Goal: Information Seeking & Learning: Understand process/instructions

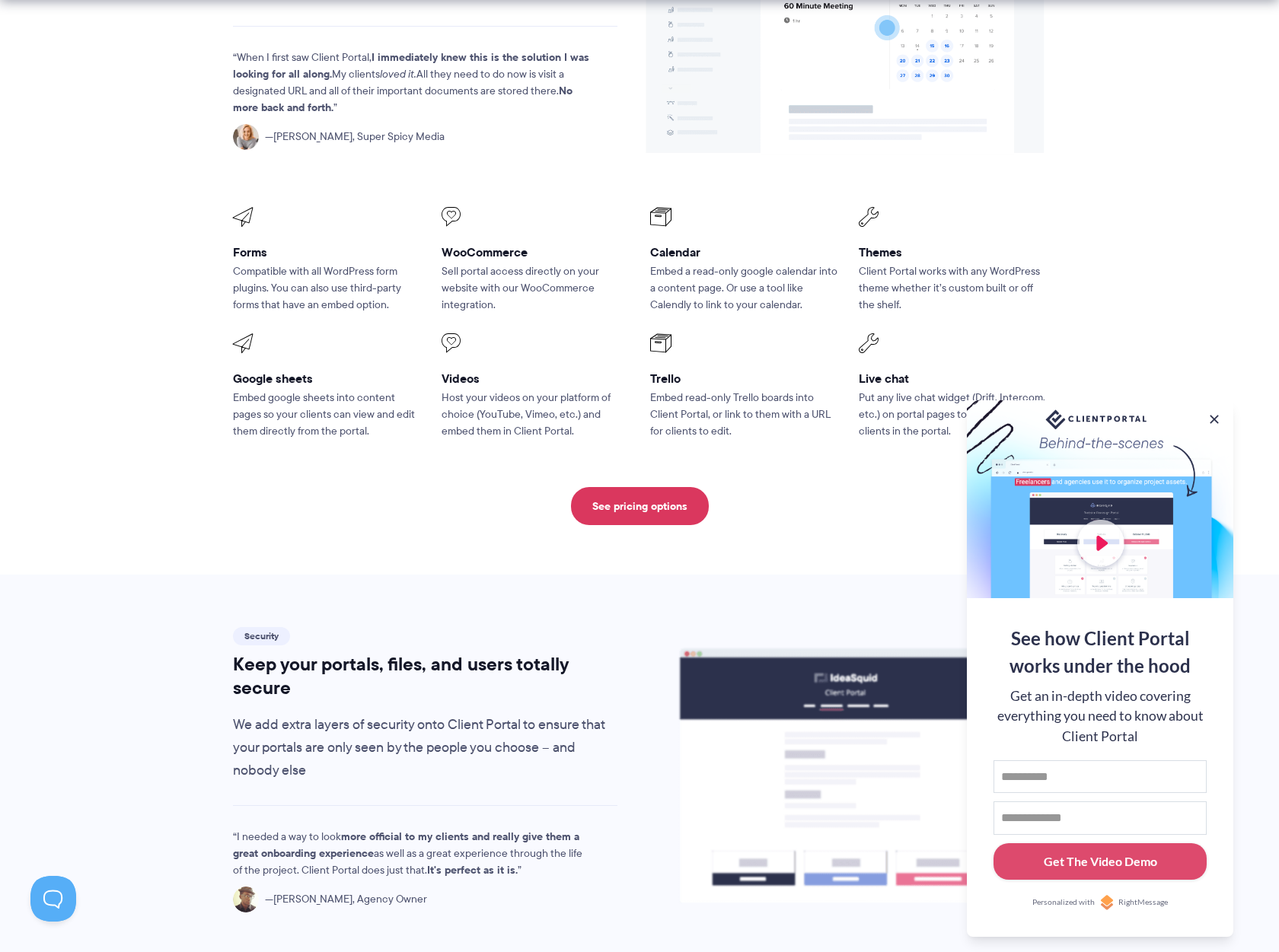
scroll to position [1979, 0]
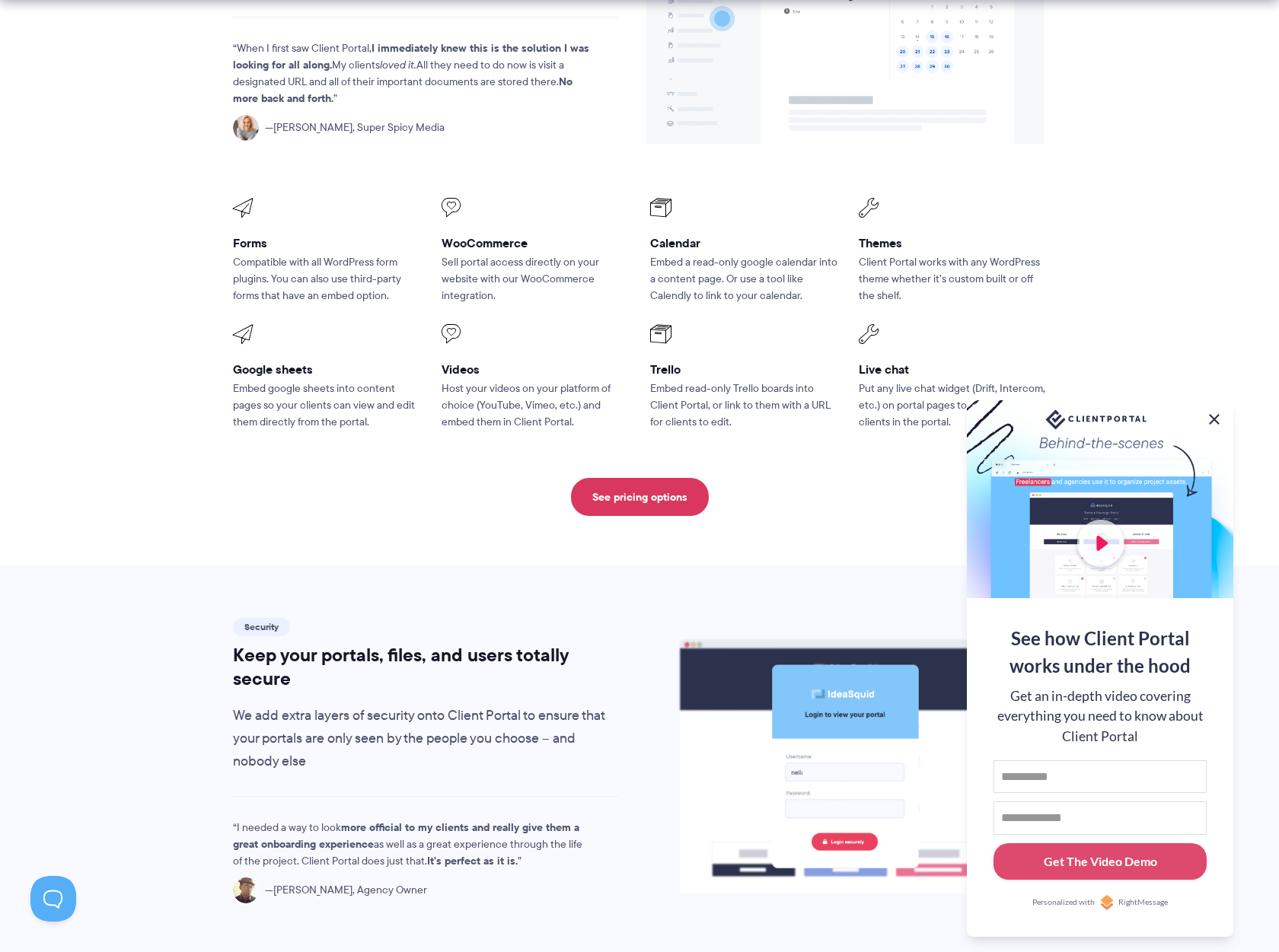
click at [1215, 416] on button at bounding box center [1214, 419] width 18 height 18
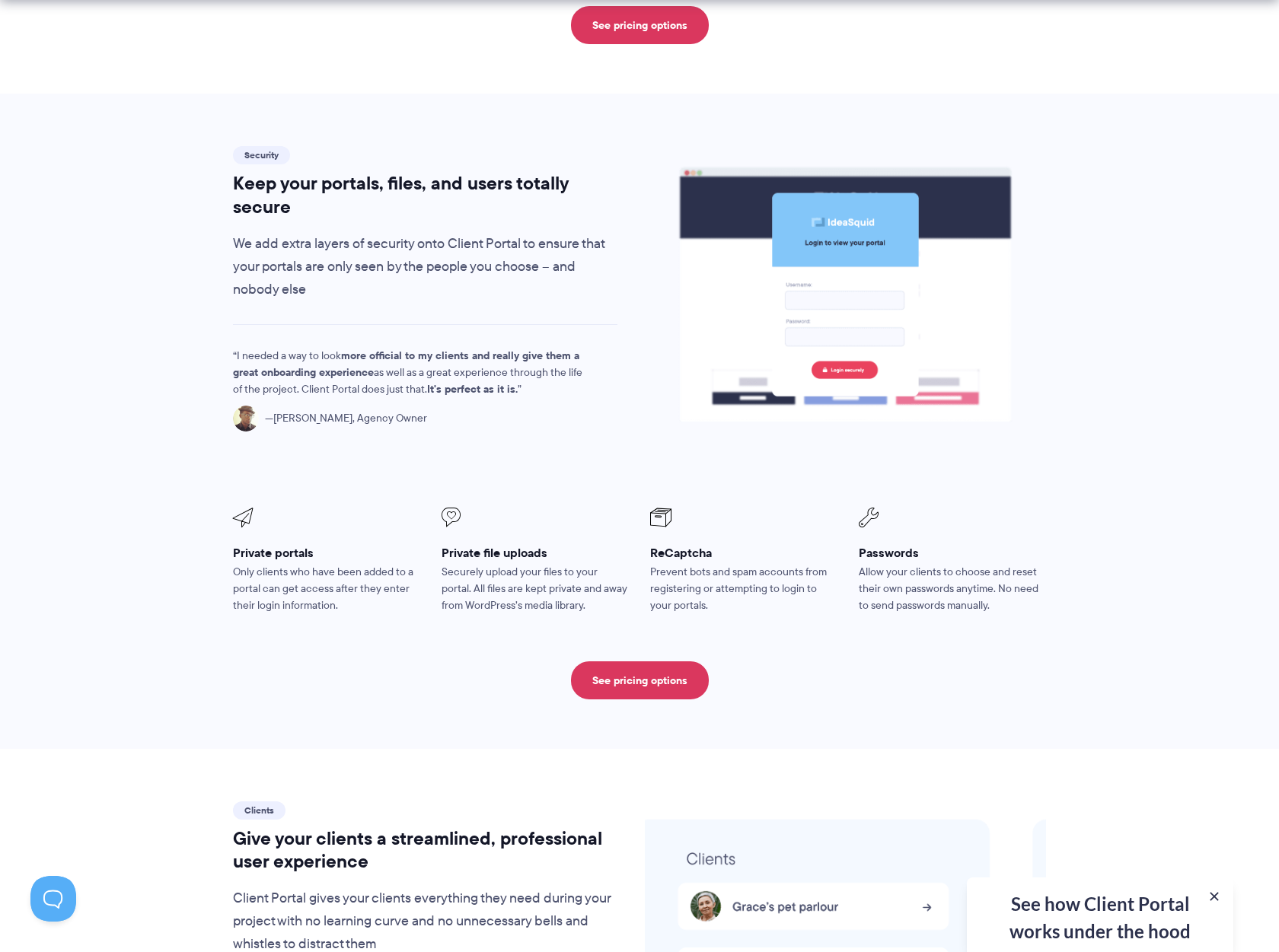
scroll to position [2511, 0]
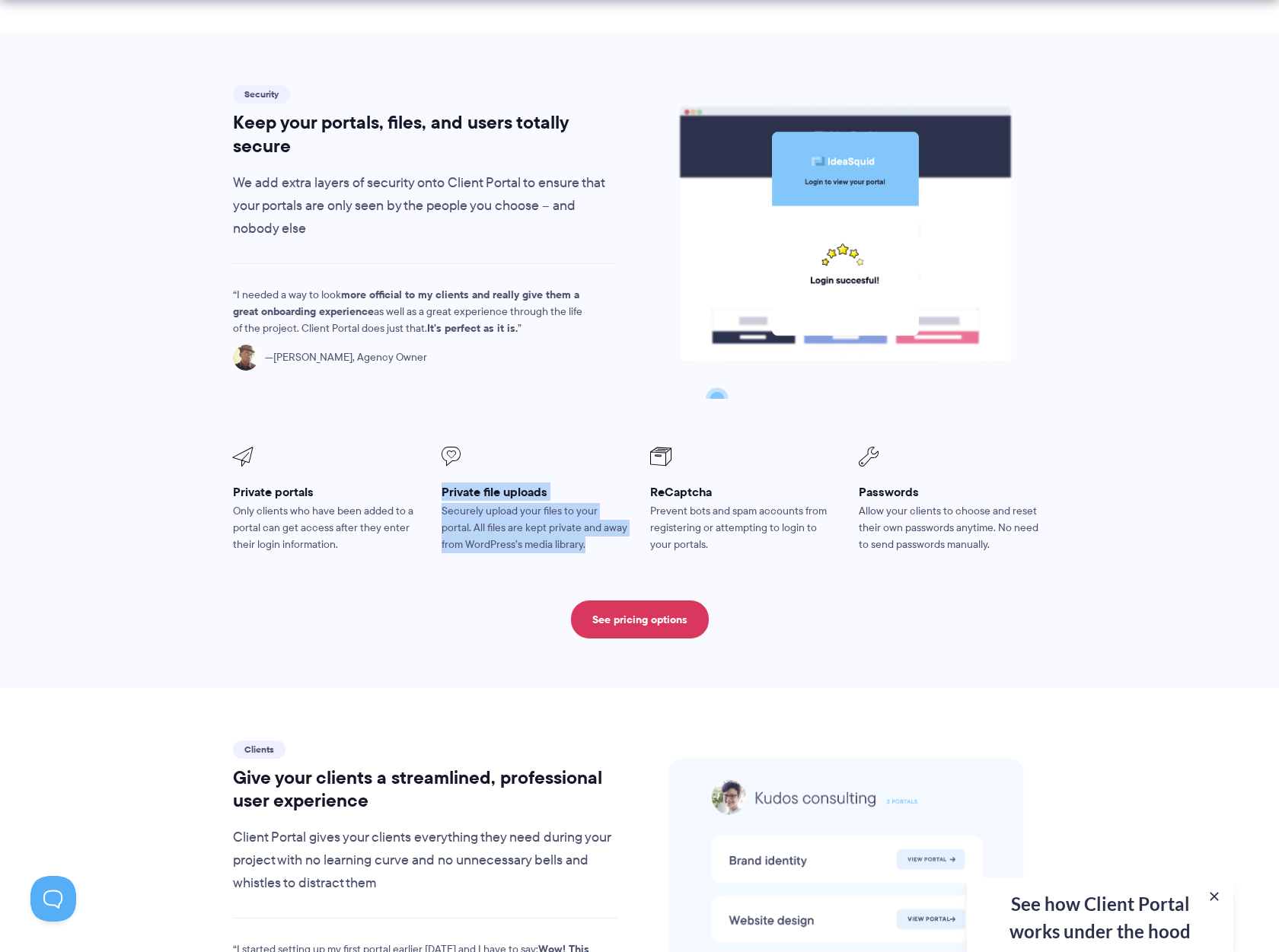
drag, startPoint x: 436, startPoint y: 460, endPoint x: 571, endPoint y: 511, distance: 144.3
click at [571, 511] on li "Private file uploads Securely upload your files to your portal. All files are k…" at bounding box center [535, 500] width 208 height 127
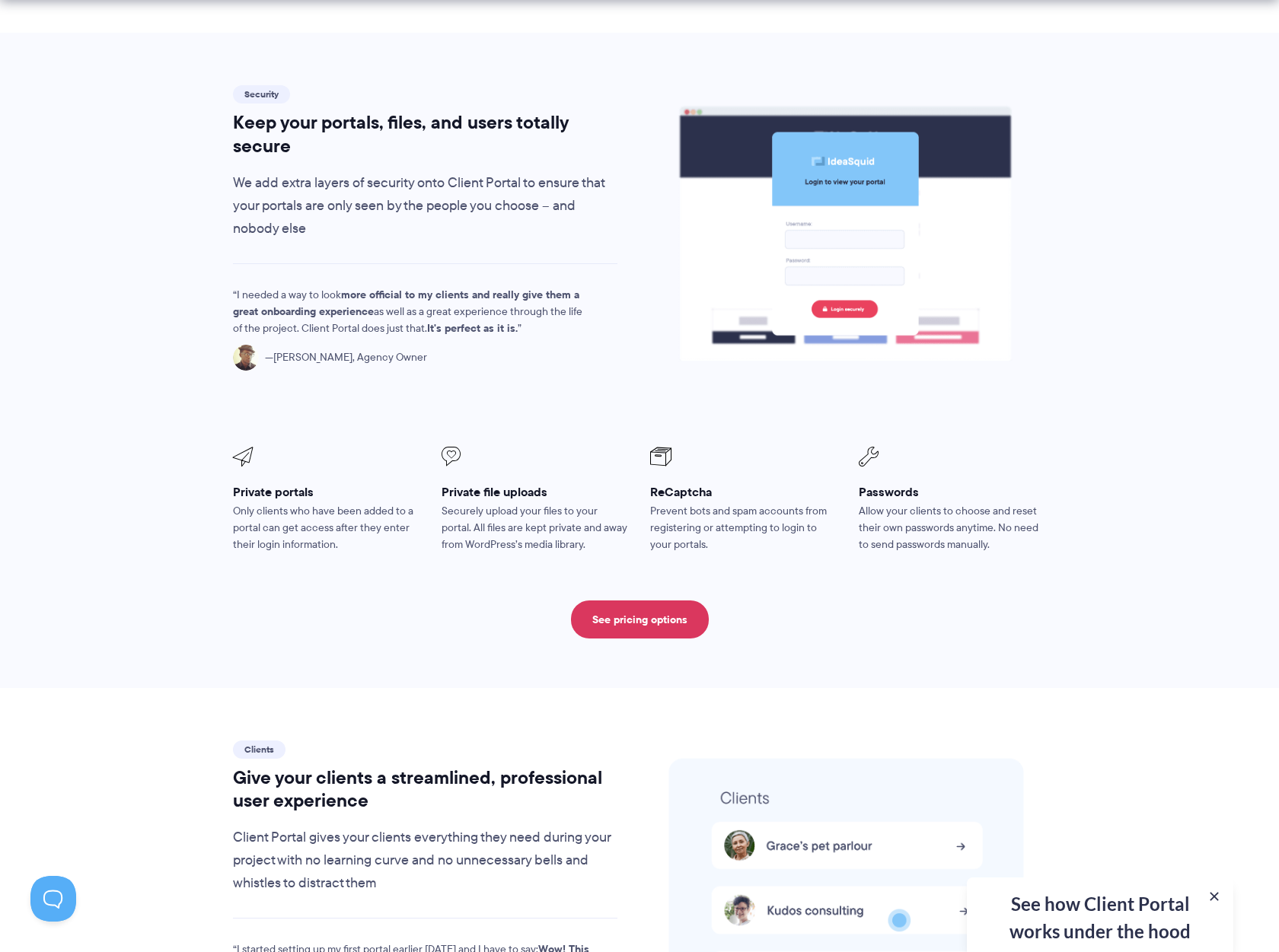
click at [1115, 559] on section "Security Keep your portals, files, and users totally secure We add extra layers…" at bounding box center [640, 360] width 1279 height 656
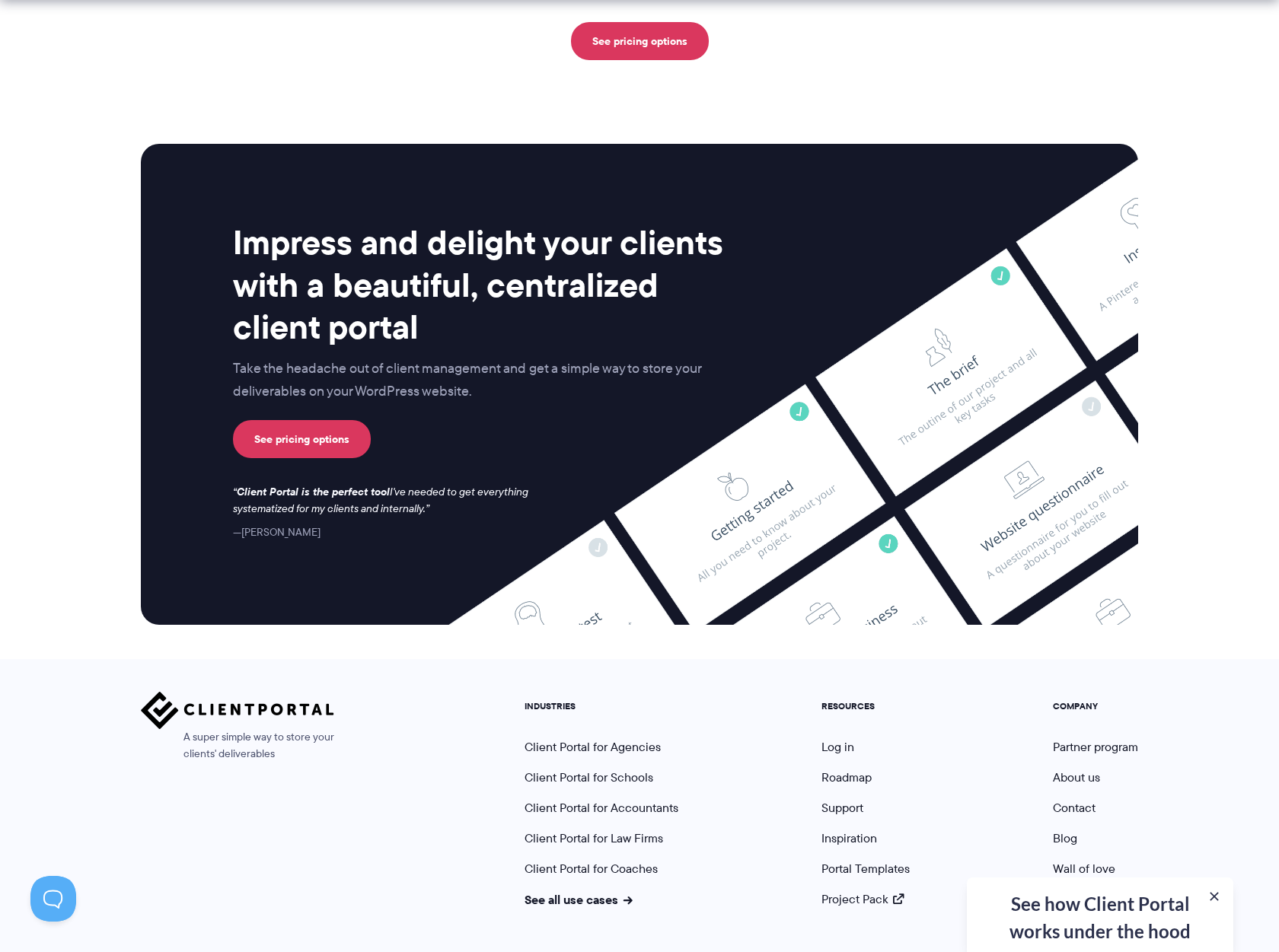
scroll to position [3755, 0]
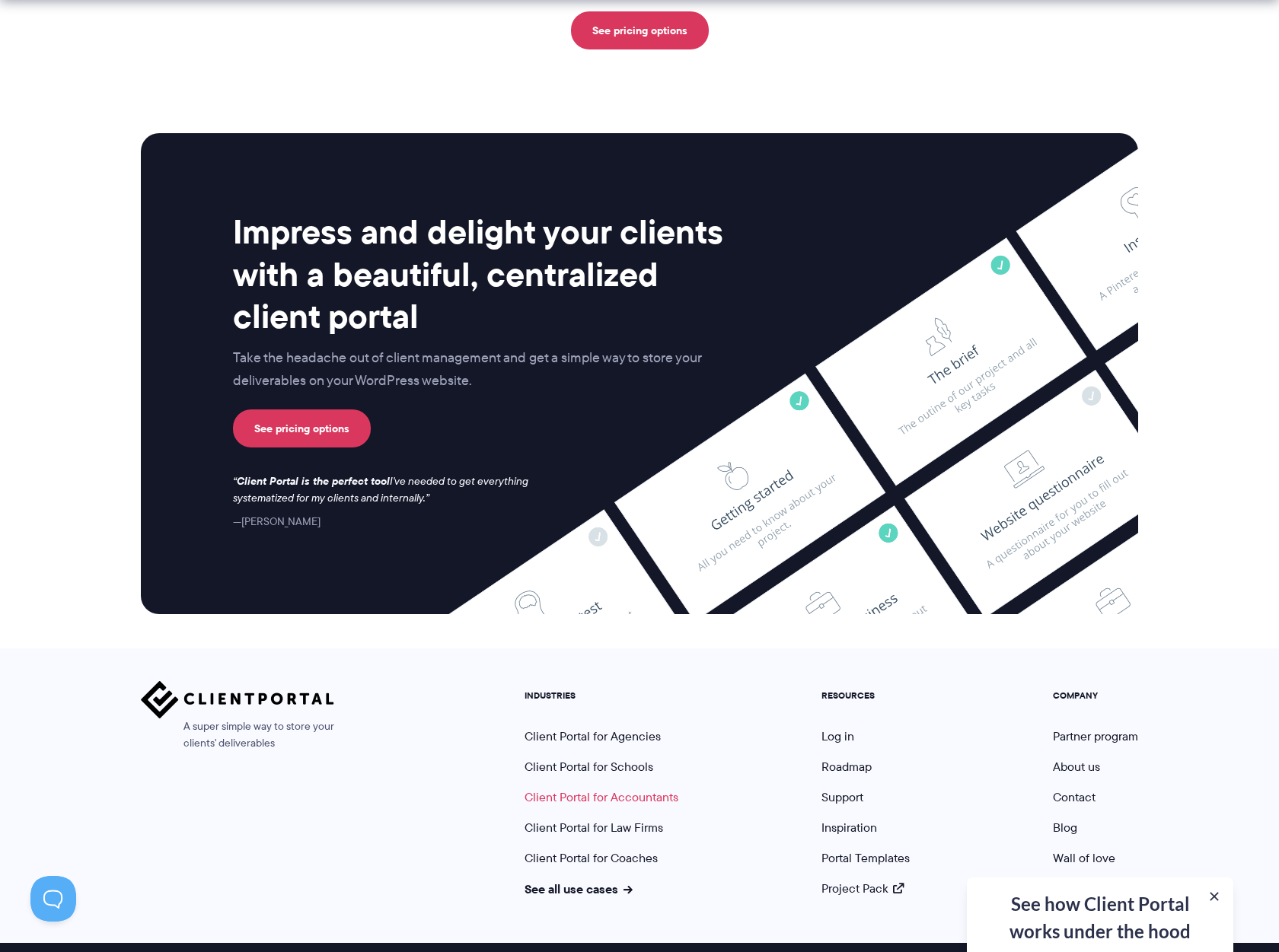
click at [631, 788] on link "Client Portal for Accountants" at bounding box center [601, 797] width 154 height 17
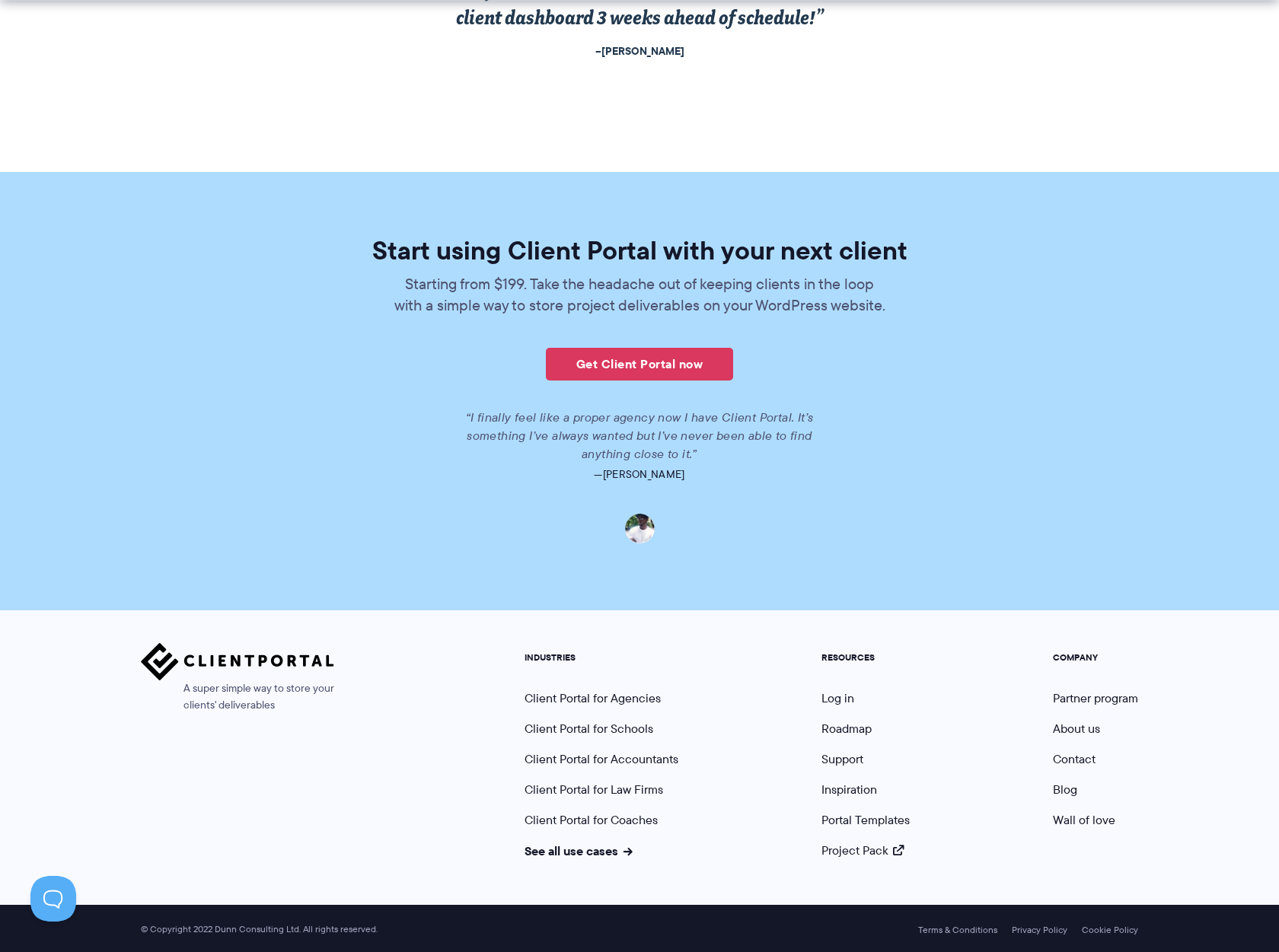
scroll to position [3158, 0]
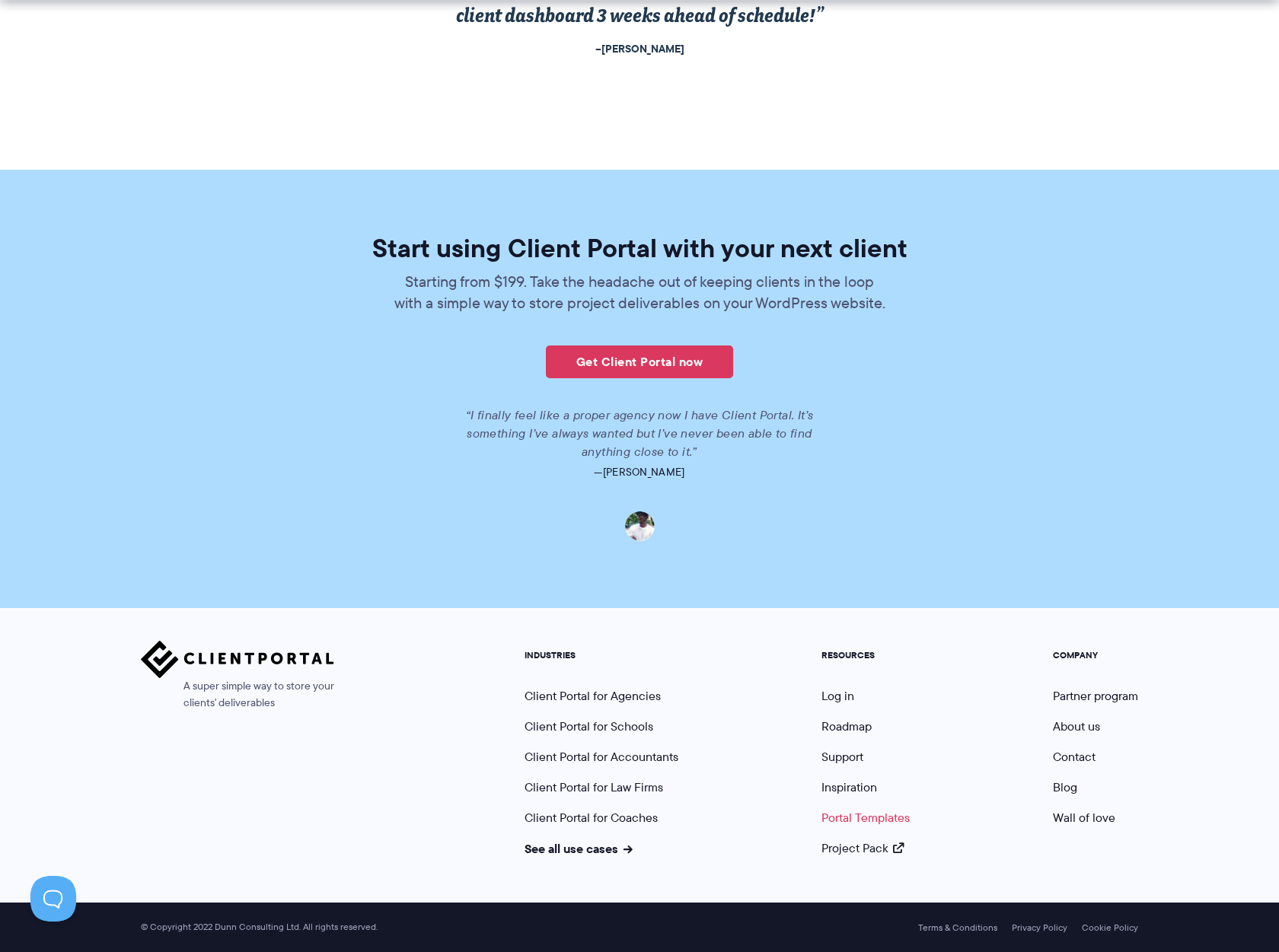
click at [861, 823] on link "Portal Templates" at bounding box center [865, 817] width 88 height 17
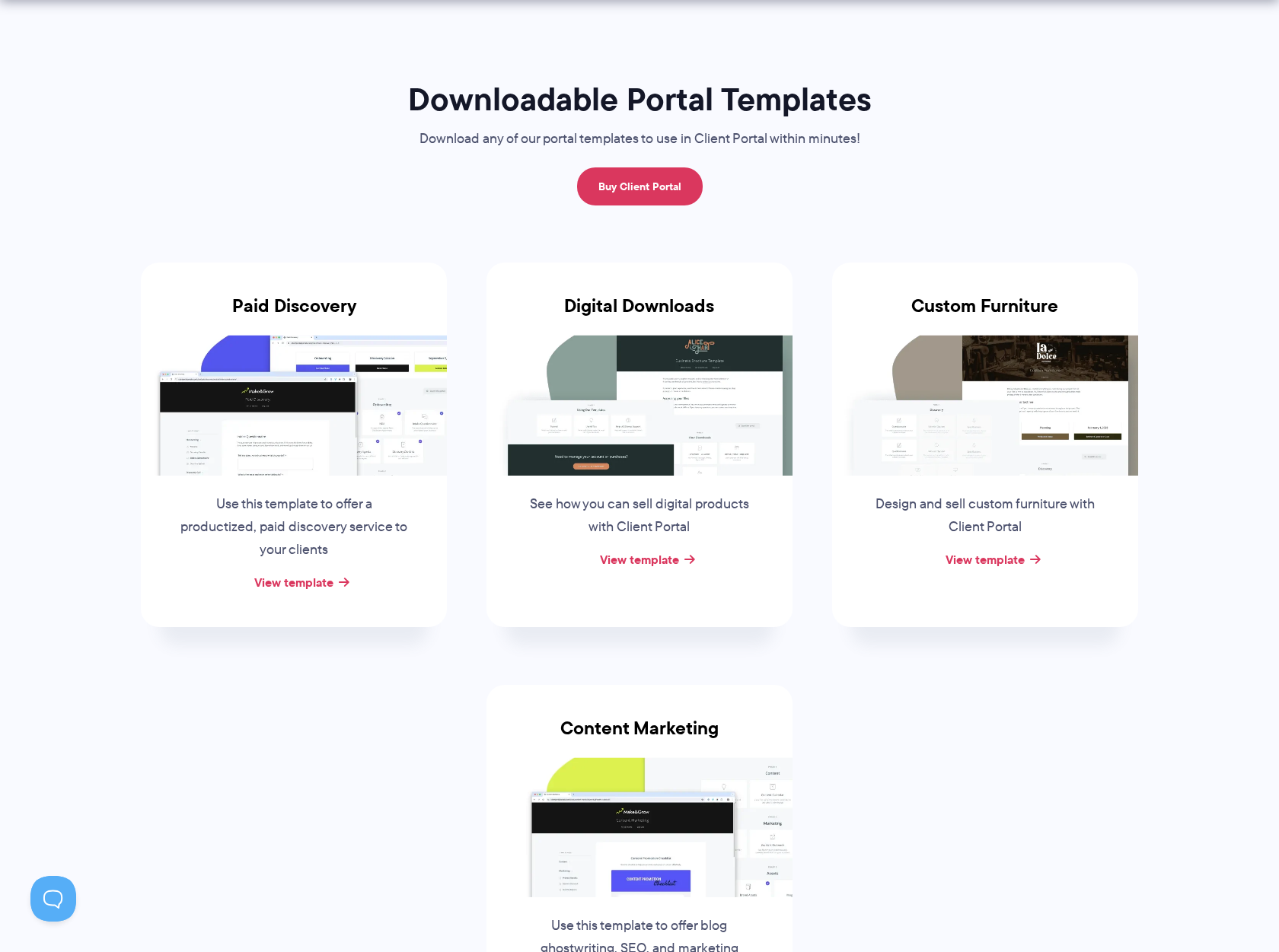
scroll to position [229, 0]
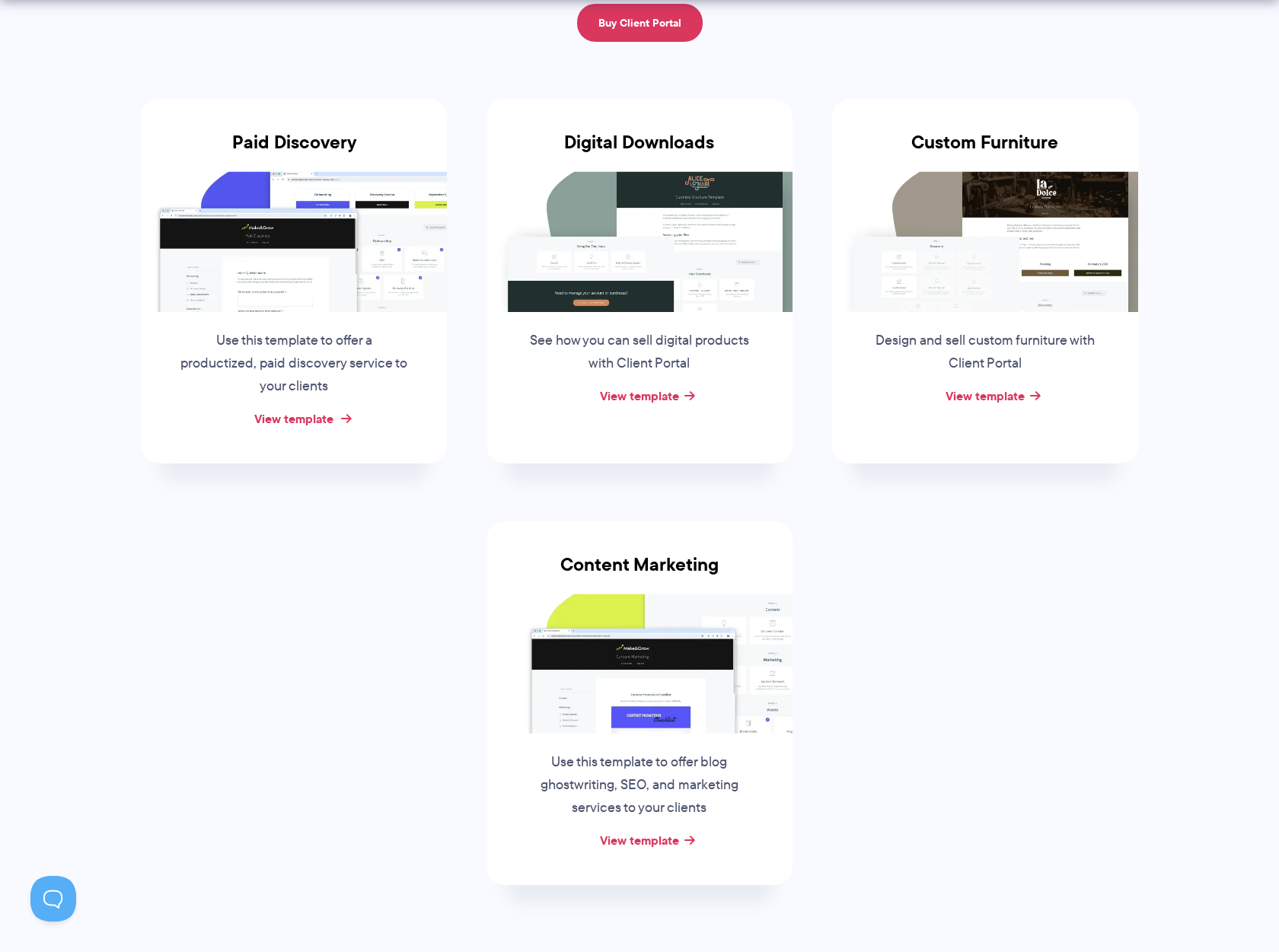
click at [294, 415] on link "View template" at bounding box center [294, 418] width 79 height 18
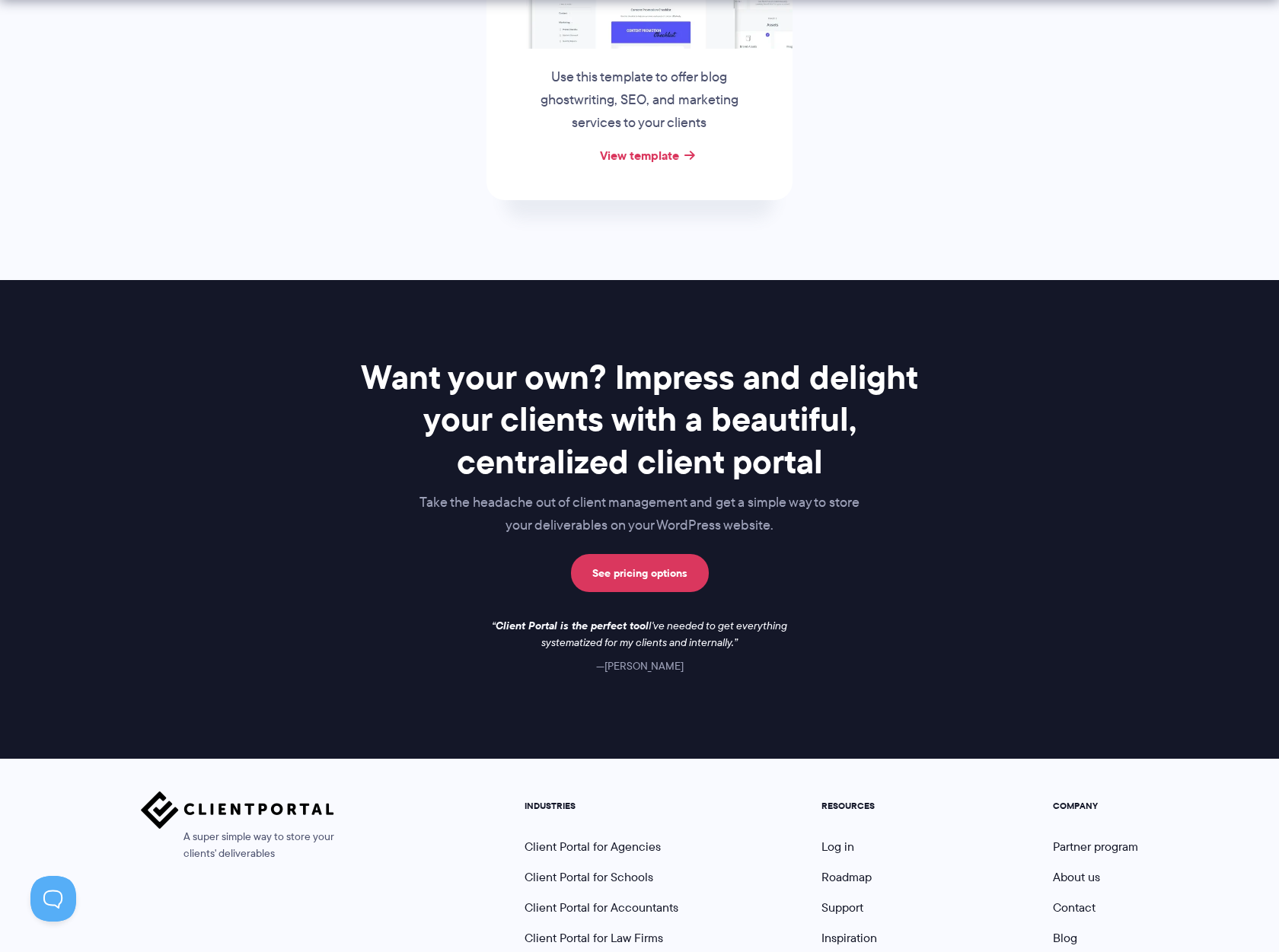
scroll to position [1064, 0]
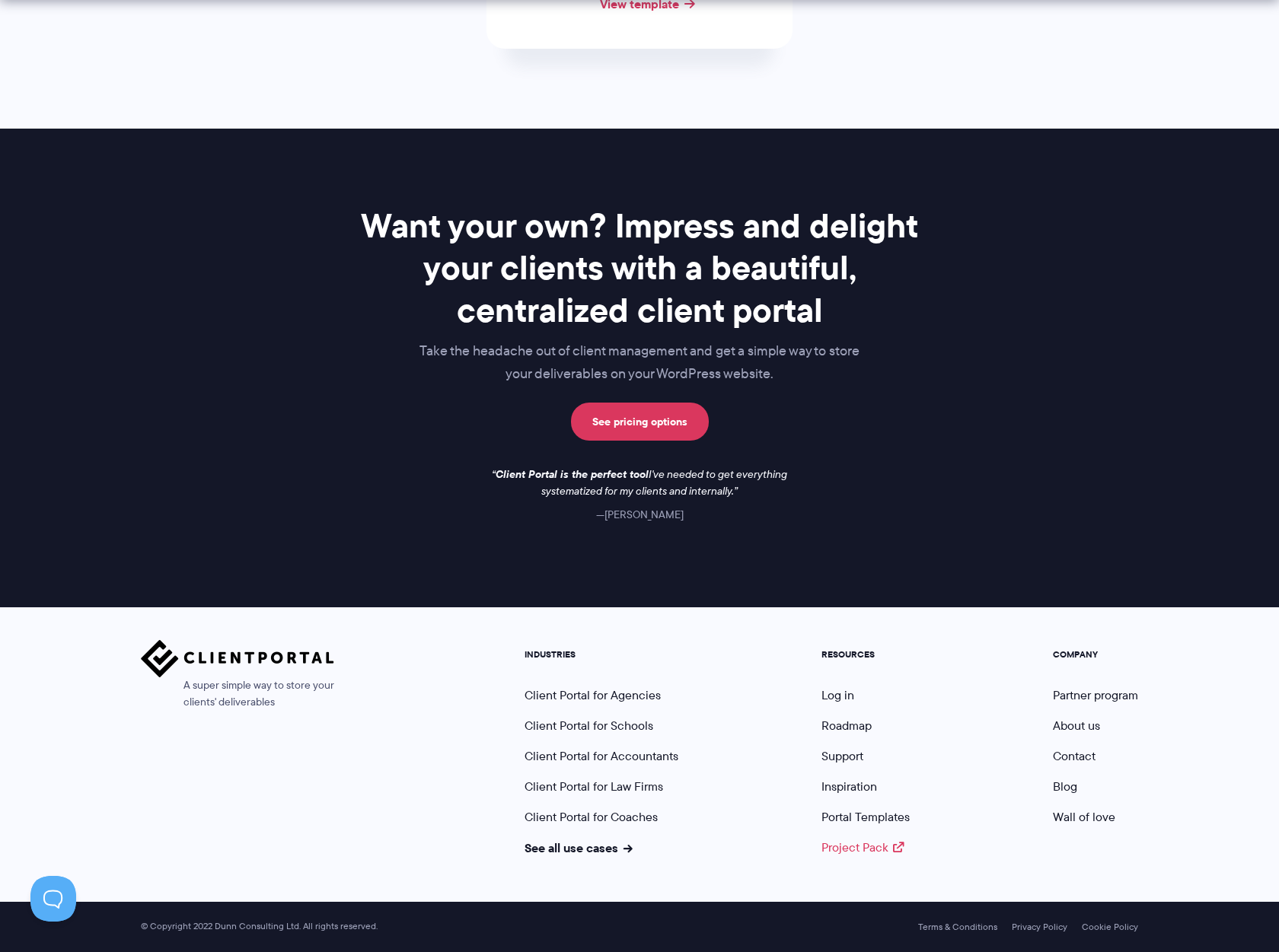
click at [849, 846] on link "Project Pack" at bounding box center [862, 847] width 82 height 17
click at [841, 762] on link "Support" at bounding box center [842, 756] width 42 height 17
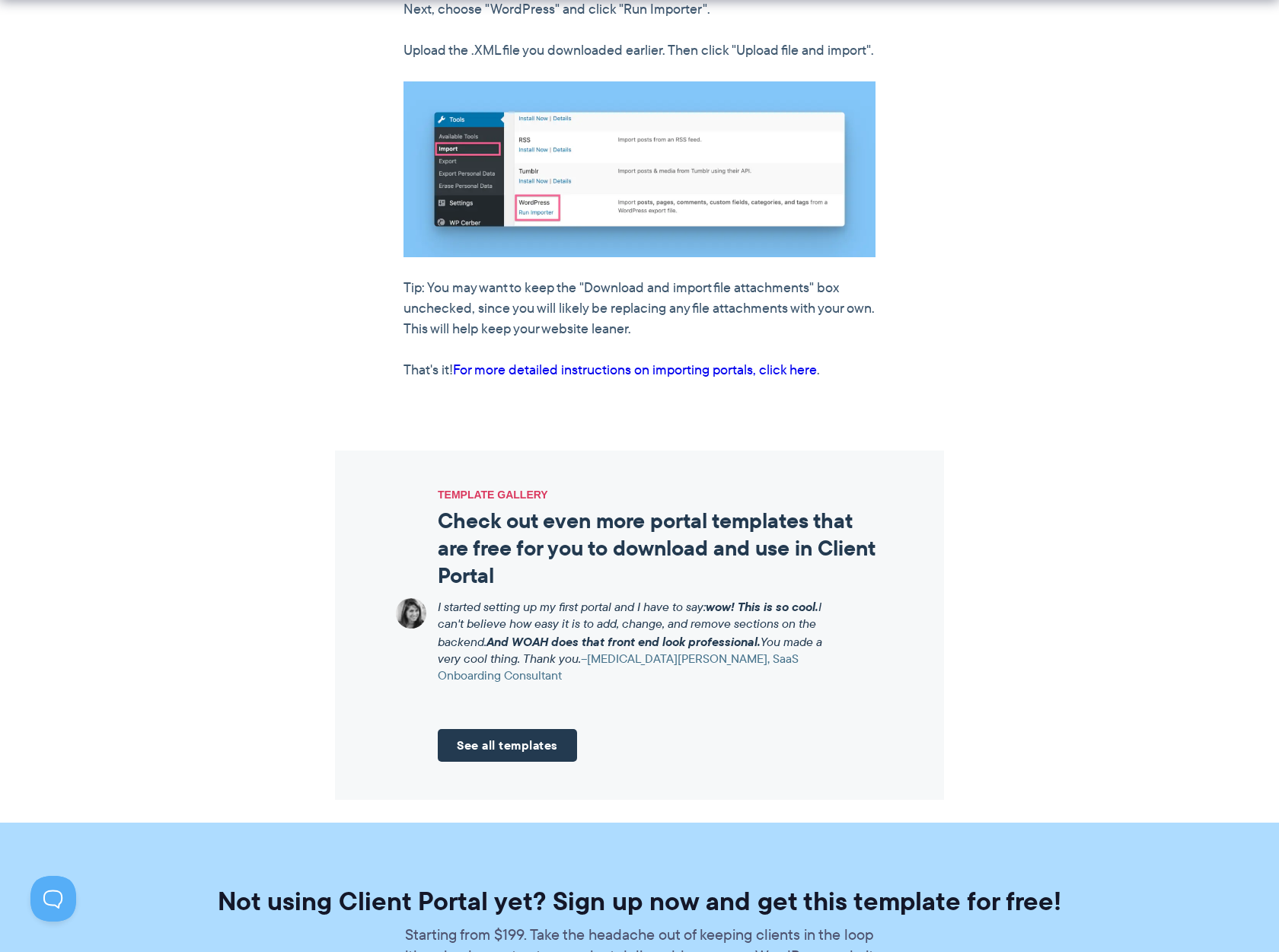
scroll to position [1522, 0]
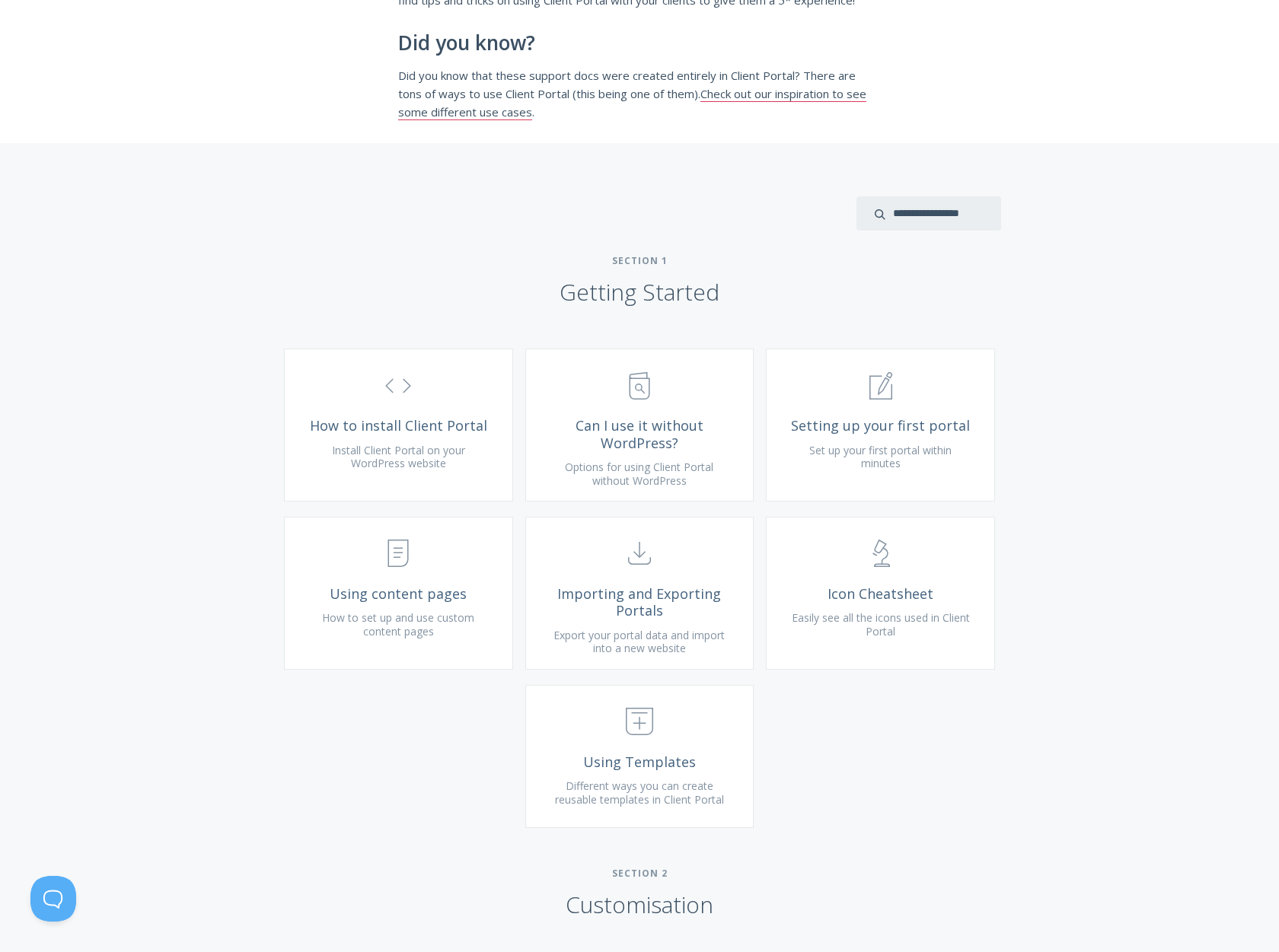
scroll to position [304, 0]
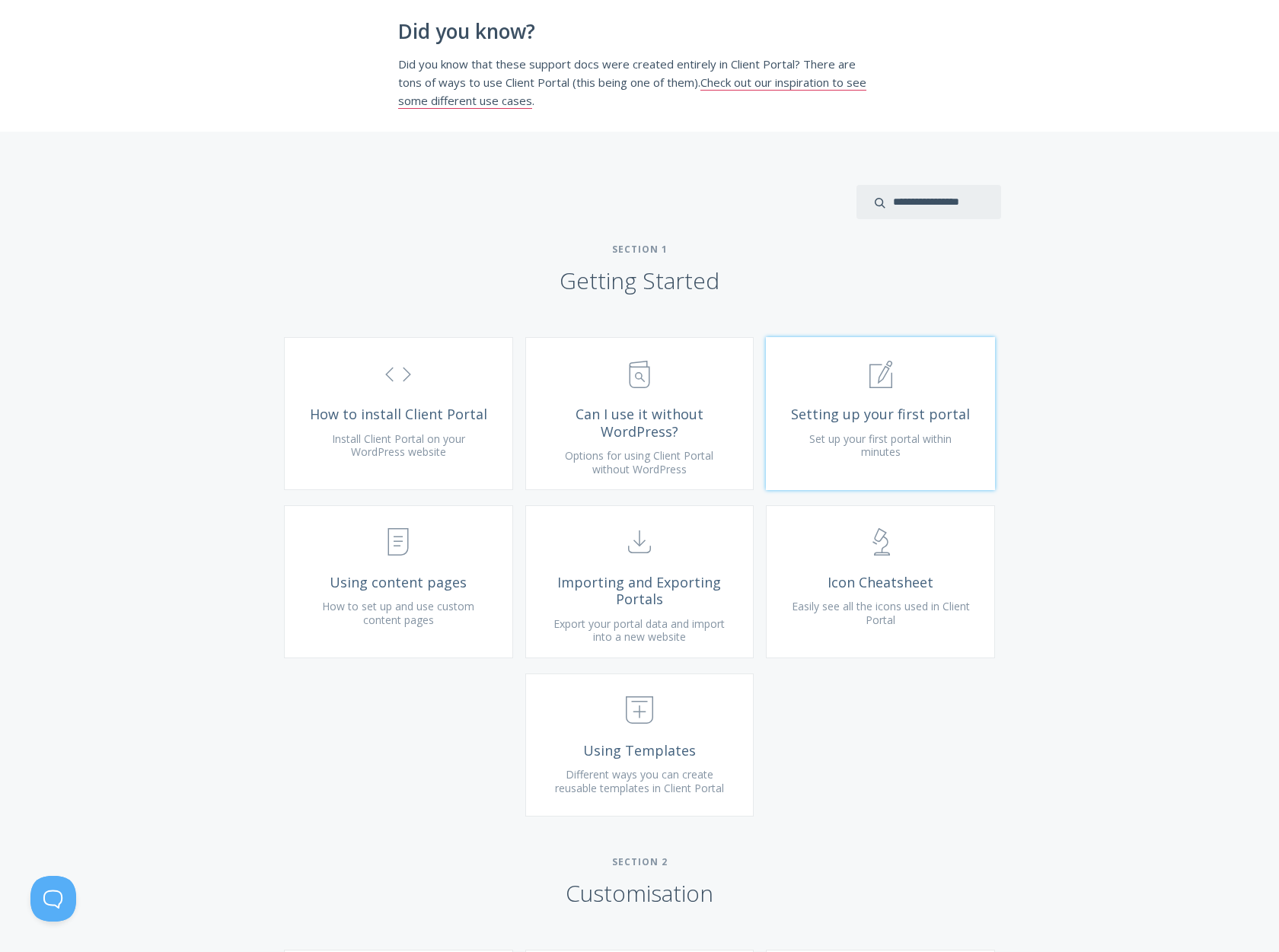
click at [898, 459] on span "Set up your first portal within minutes" at bounding box center [880, 445] width 142 height 28
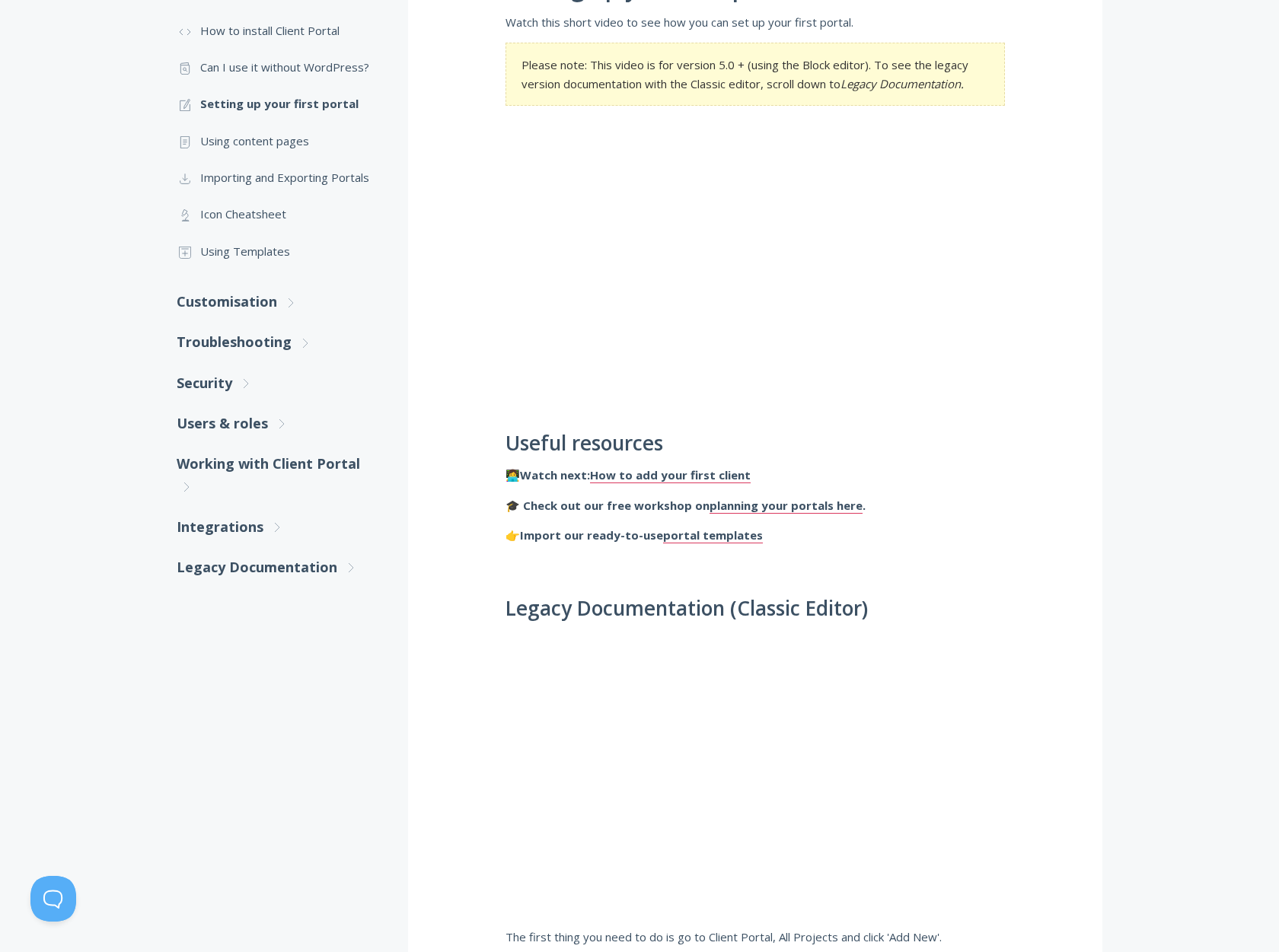
scroll to position [77, 0]
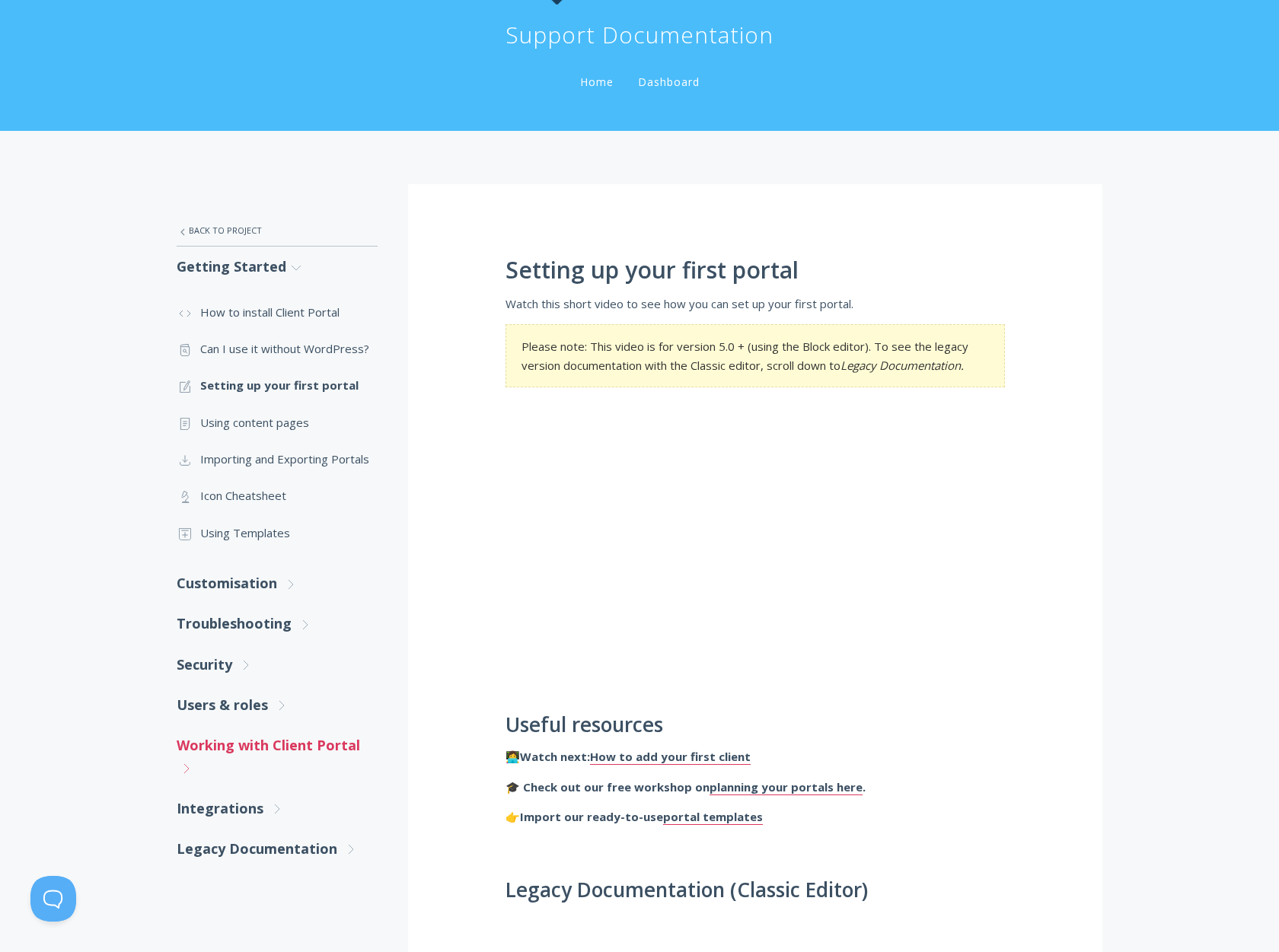
click at [232, 734] on link "Working with Client Portal .st0{fill:none;stroke:#000000;stroke-width:2;stroke-…" at bounding box center [276, 756] width 201 height 63
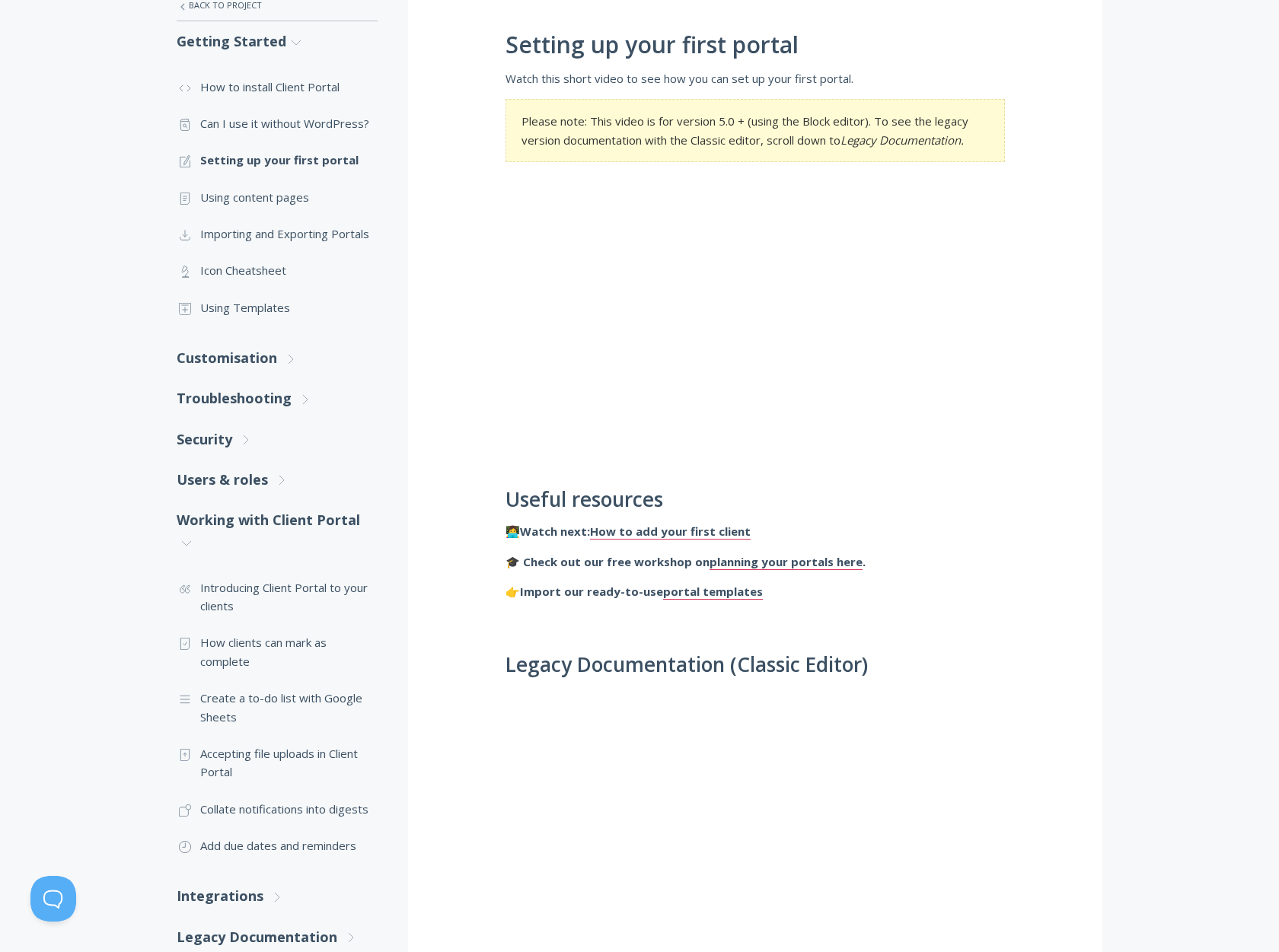
scroll to position [304, 0]
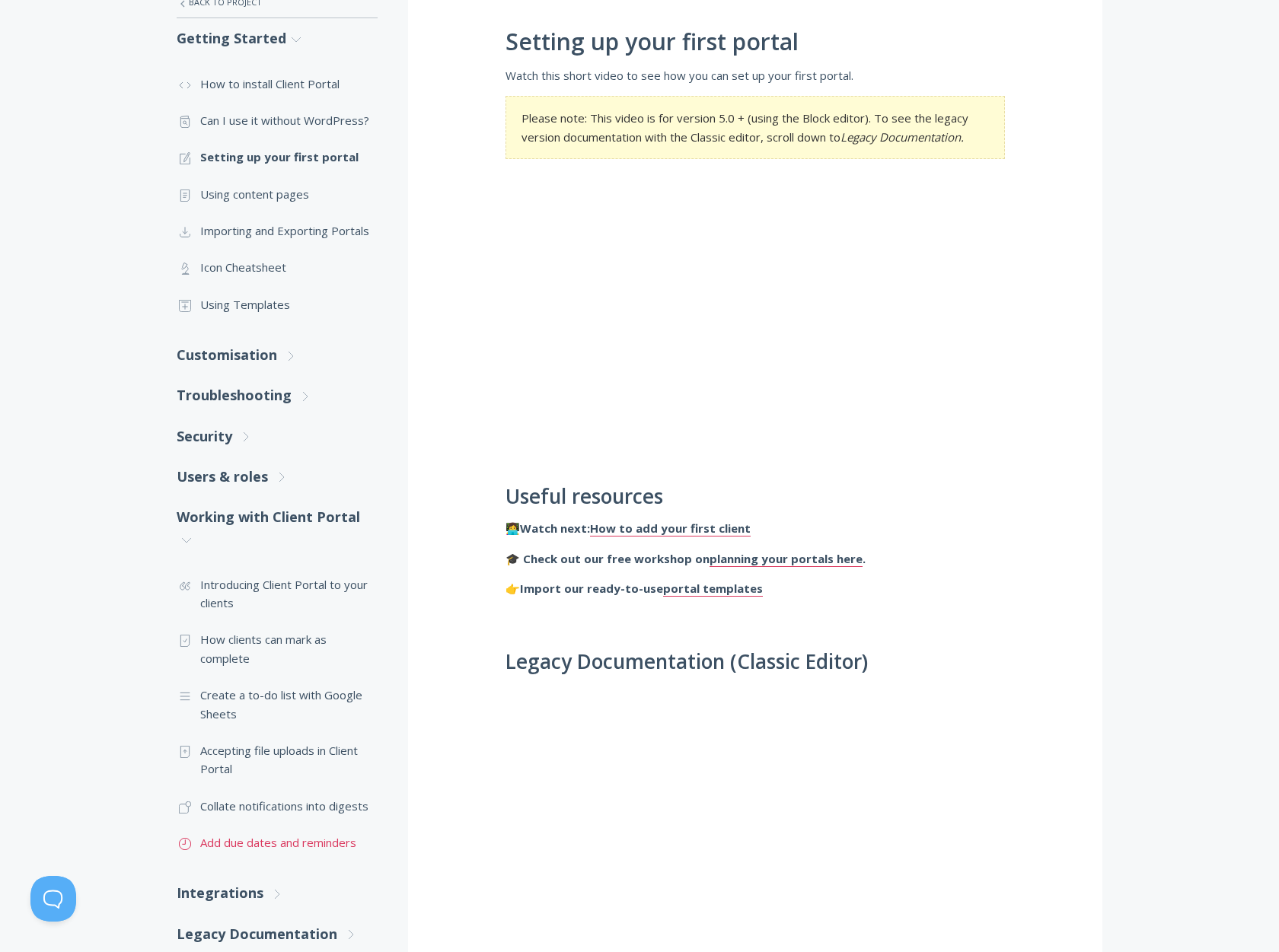
click at [253, 845] on link ".st0{fill:none;stroke:#000000;stroke-width:2;stroke-miterlimit:10;} Untitled-18…" at bounding box center [276, 843] width 201 height 37
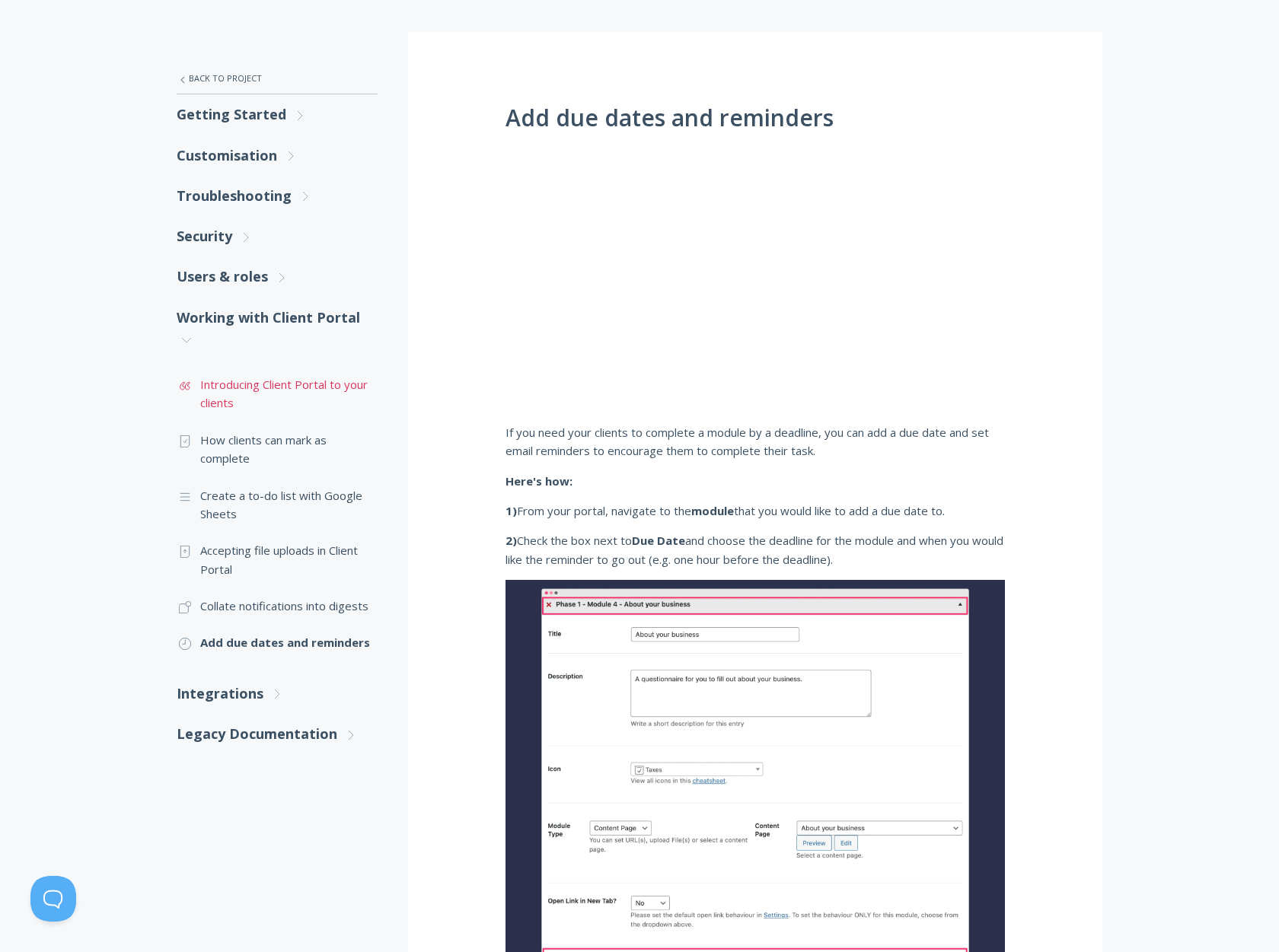
click at [256, 390] on link ".st0{fill:none;stroke:#000000;stroke-width:2;stroke-miterlimit:10;} Untitled-16…" at bounding box center [276, 393] width 201 height 55
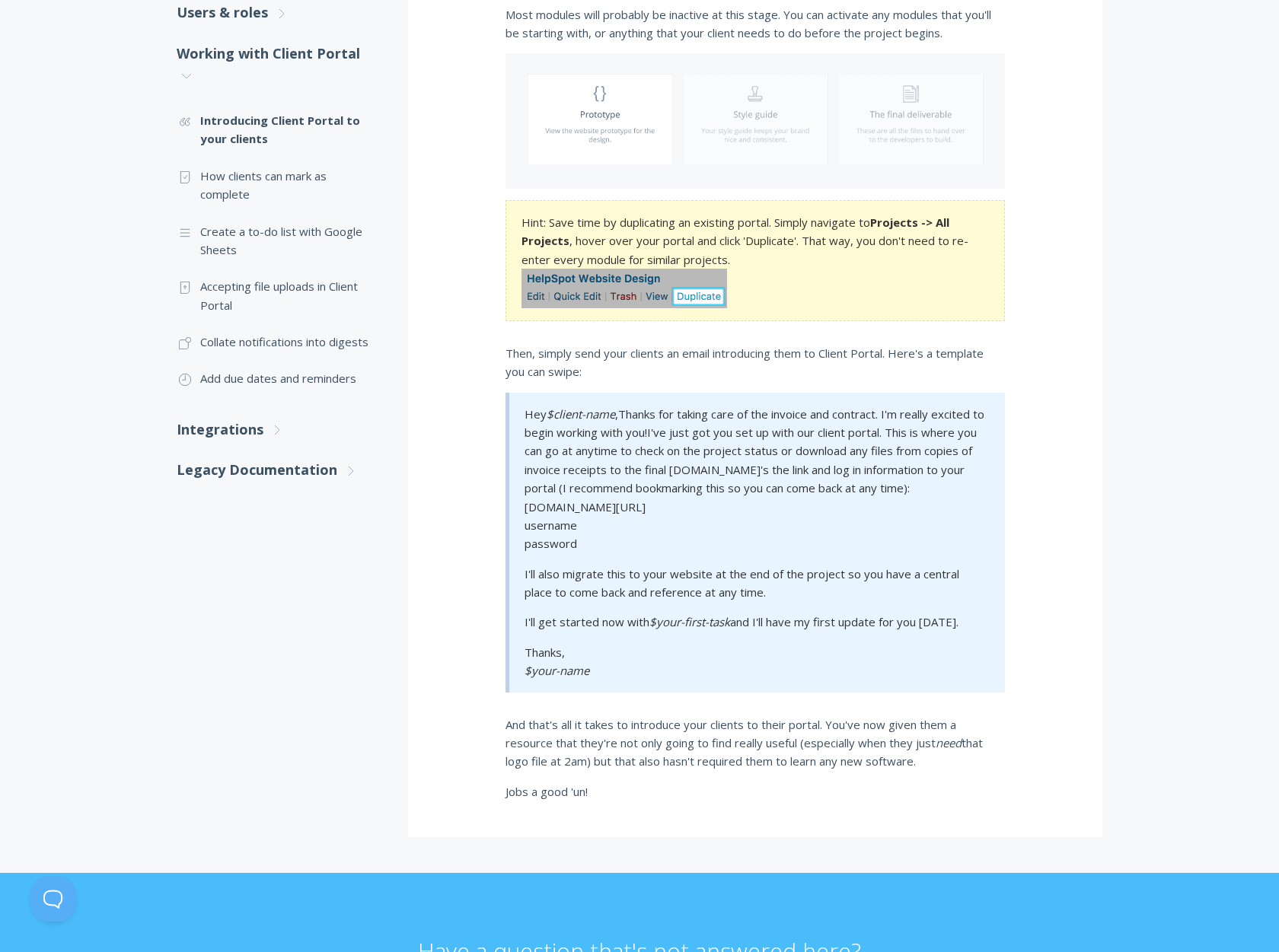
scroll to position [468, 0]
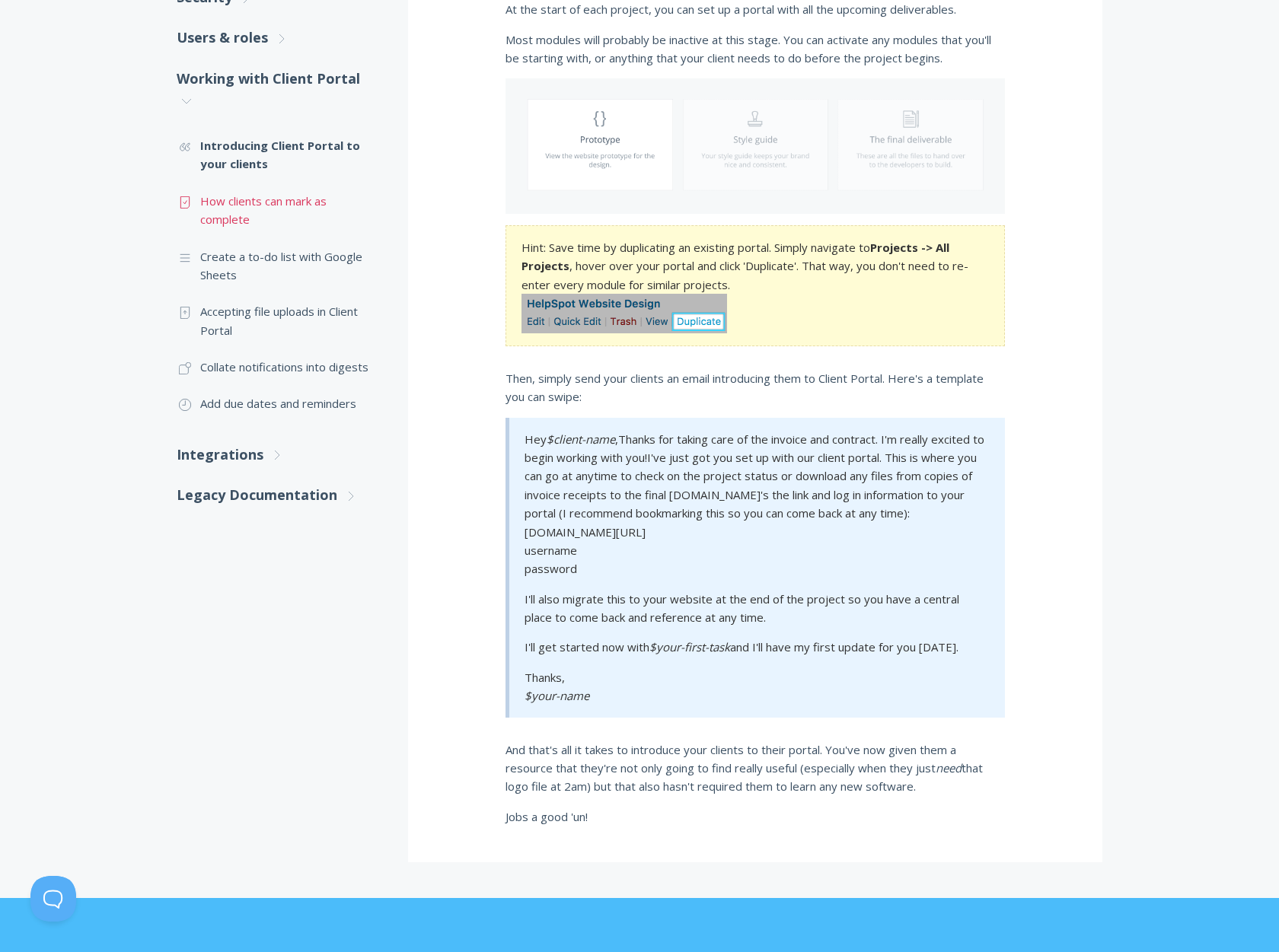
click at [233, 207] on link ".st0{fill:none;stroke:#000000;stroke-width:2;stroke-miterlimit:10;} Untitled-15…" at bounding box center [276, 210] width 201 height 55
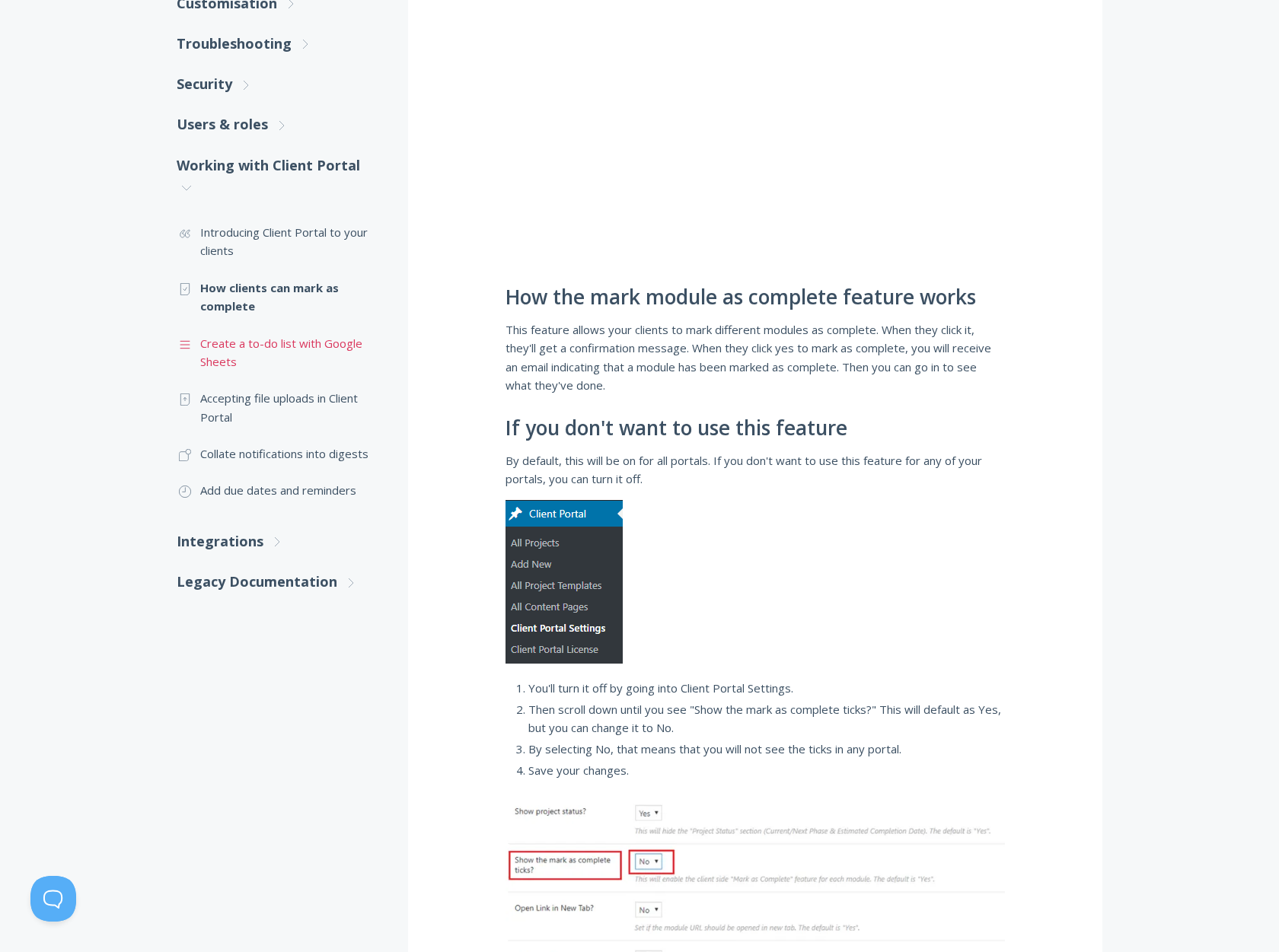
click at [269, 343] on link ".st0{fill:none;stroke:#000000;stroke-width:2;stroke-miterlimit:10;} Untitled-16…" at bounding box center [276, 353] width 201 height 55
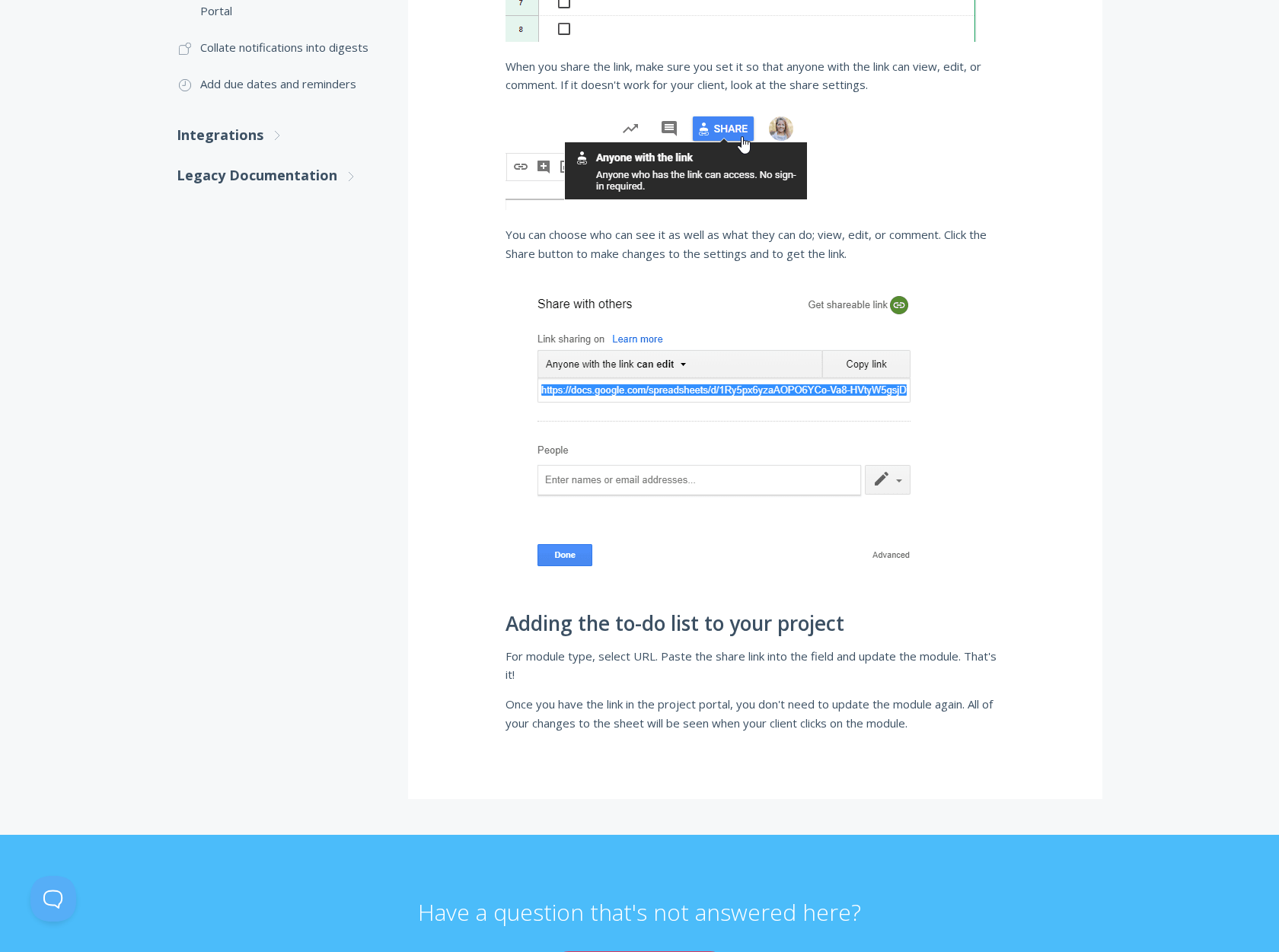
scroll to position [533, 0]
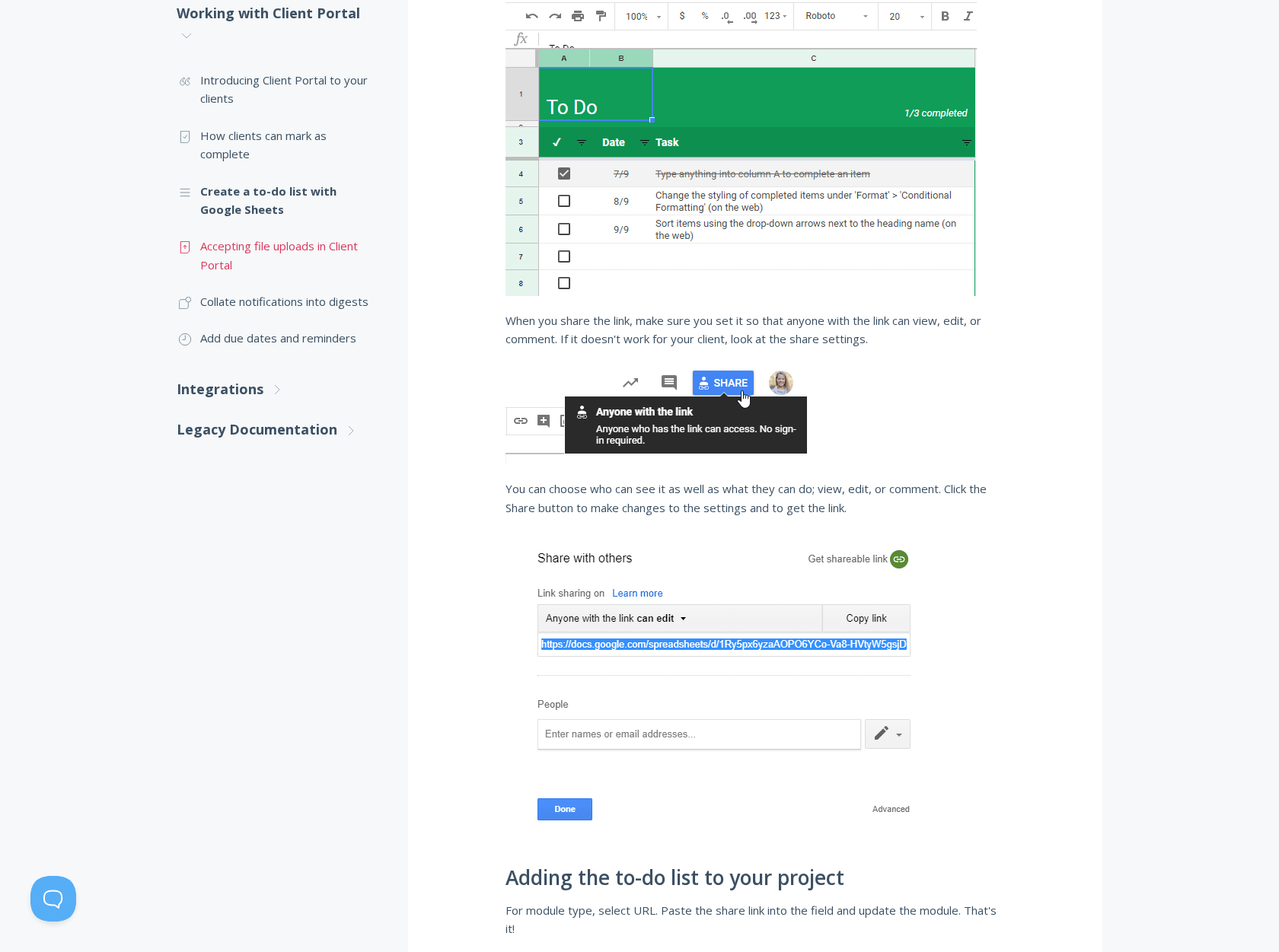
click at [258, 251] on link ".st0{fill:none;stroke:#000000;stroke-width:2;stroke-miterlimit:10;} Untitled-15…" at bounding box center [276, 255] width 201 height 55
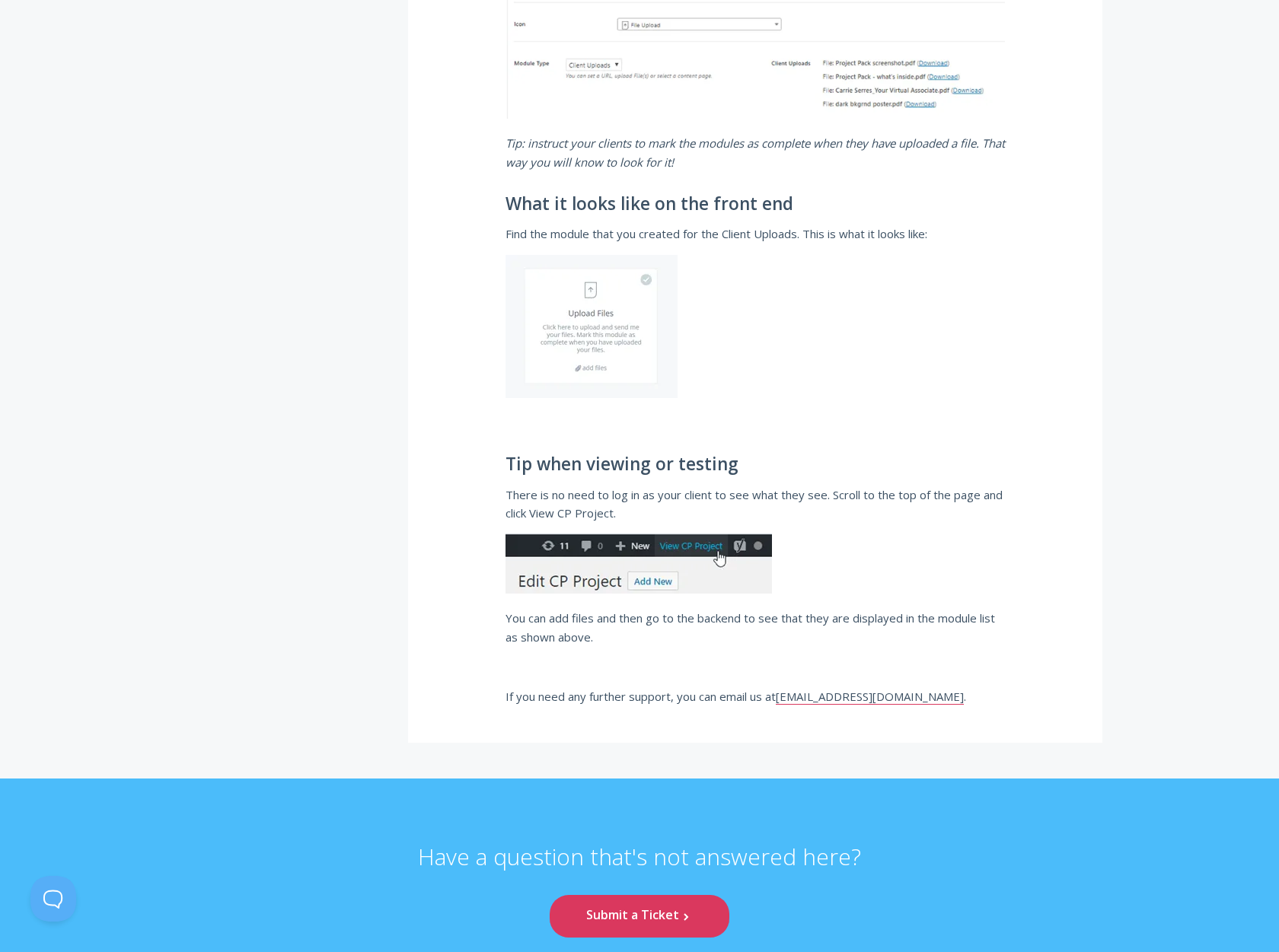
scroll to position [1370, 0]
